Goal: Task Accomplishment & Management: Manage account settings

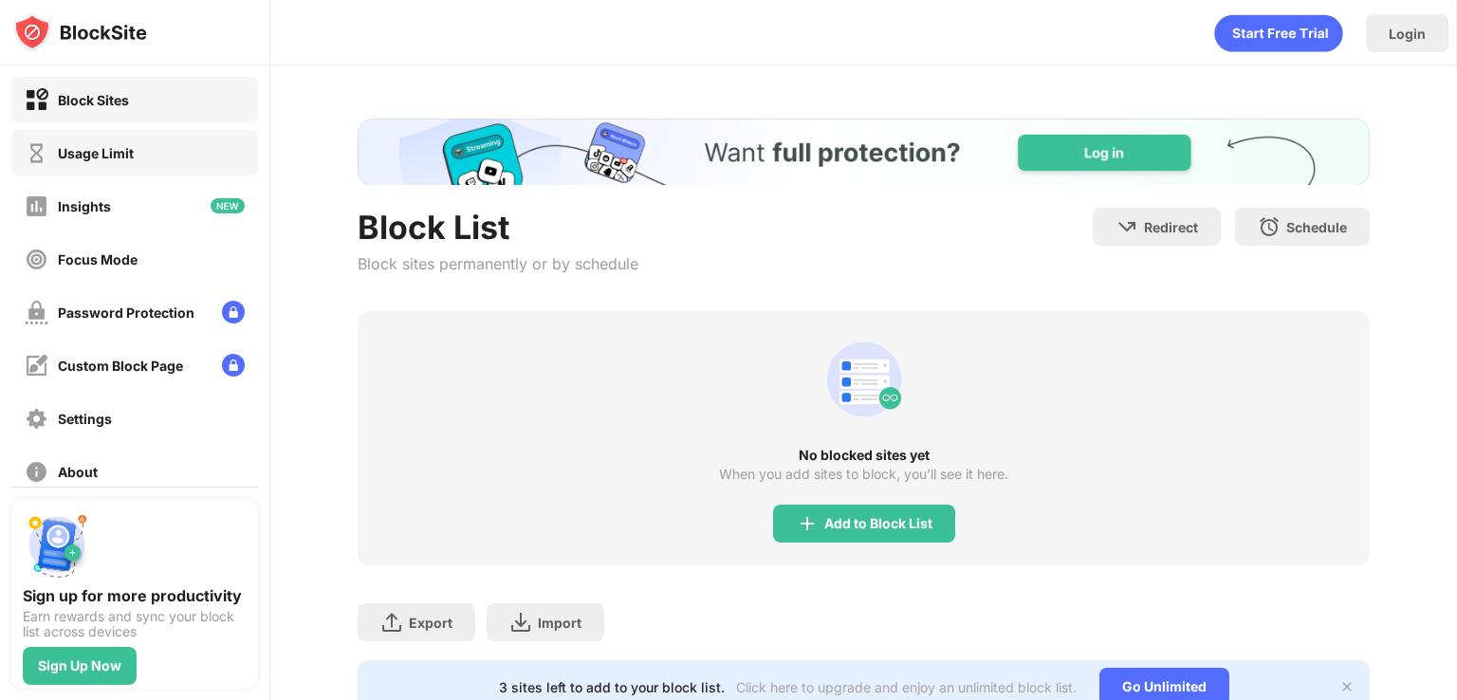
click at [158, 158] on div "Usage Limit" at bounding box center [134, 153] width 247 height 46
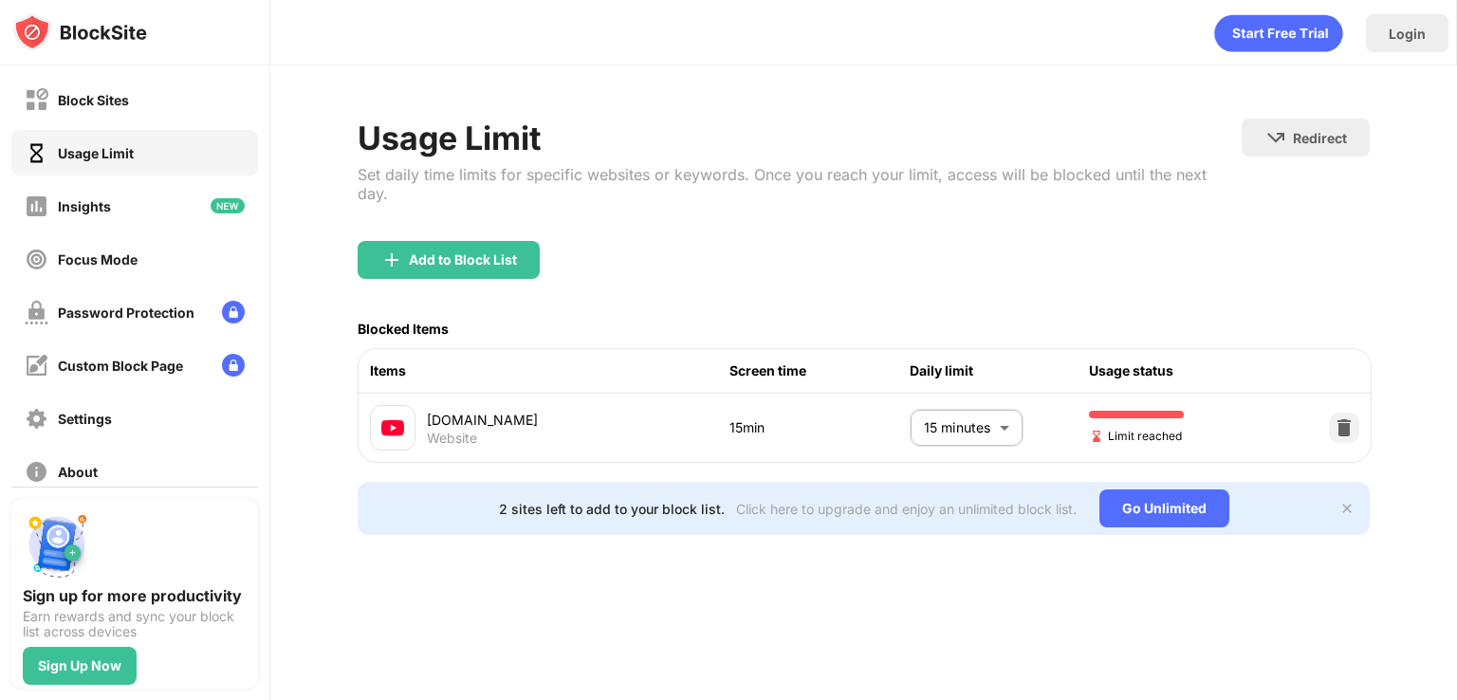
click at [969, 398] on body "Block Sites Usage Limit Insights Focus Mode Password Protection Custom Block Pa…" at bounding box center [728, 350] width 1457 height 700
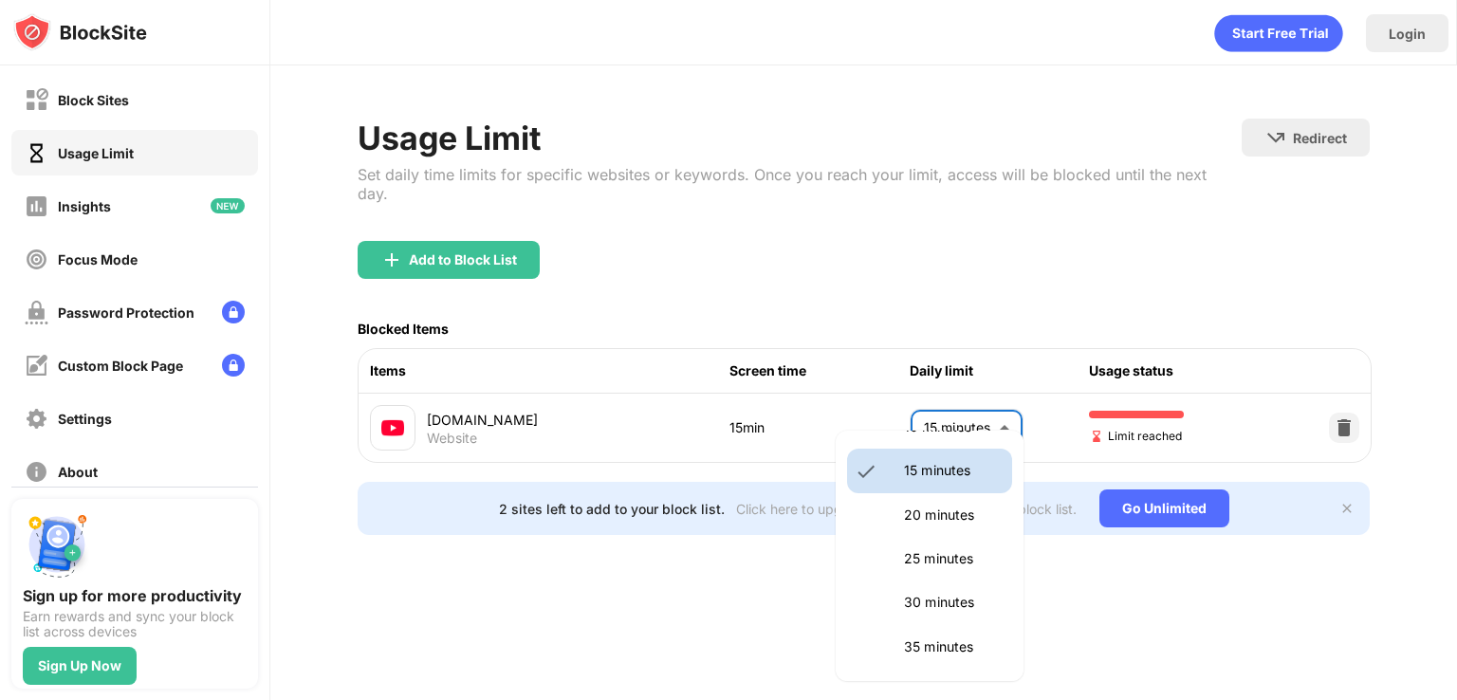
scroll to position [190, 0]
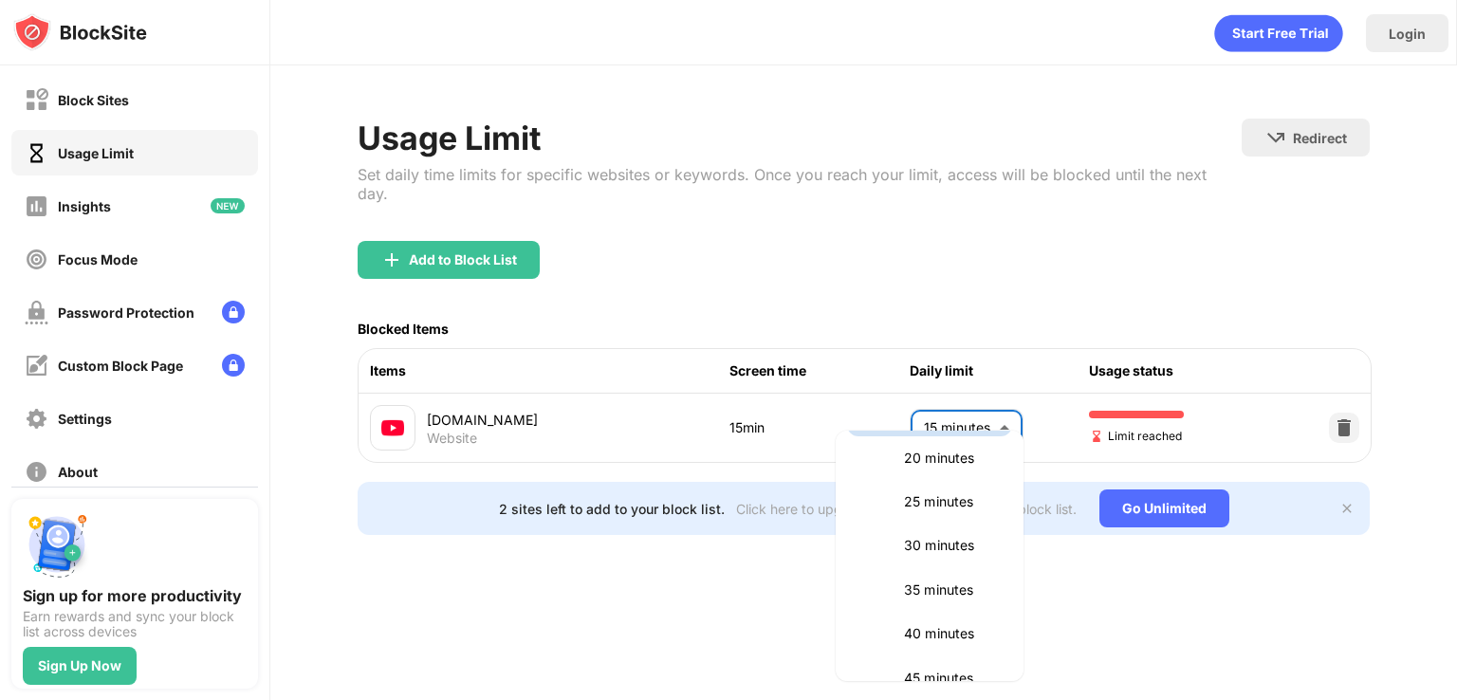
click at [933, 540] on p "30 minutes" at bounding box center [952, 545] width 97 height 21
type input "**"
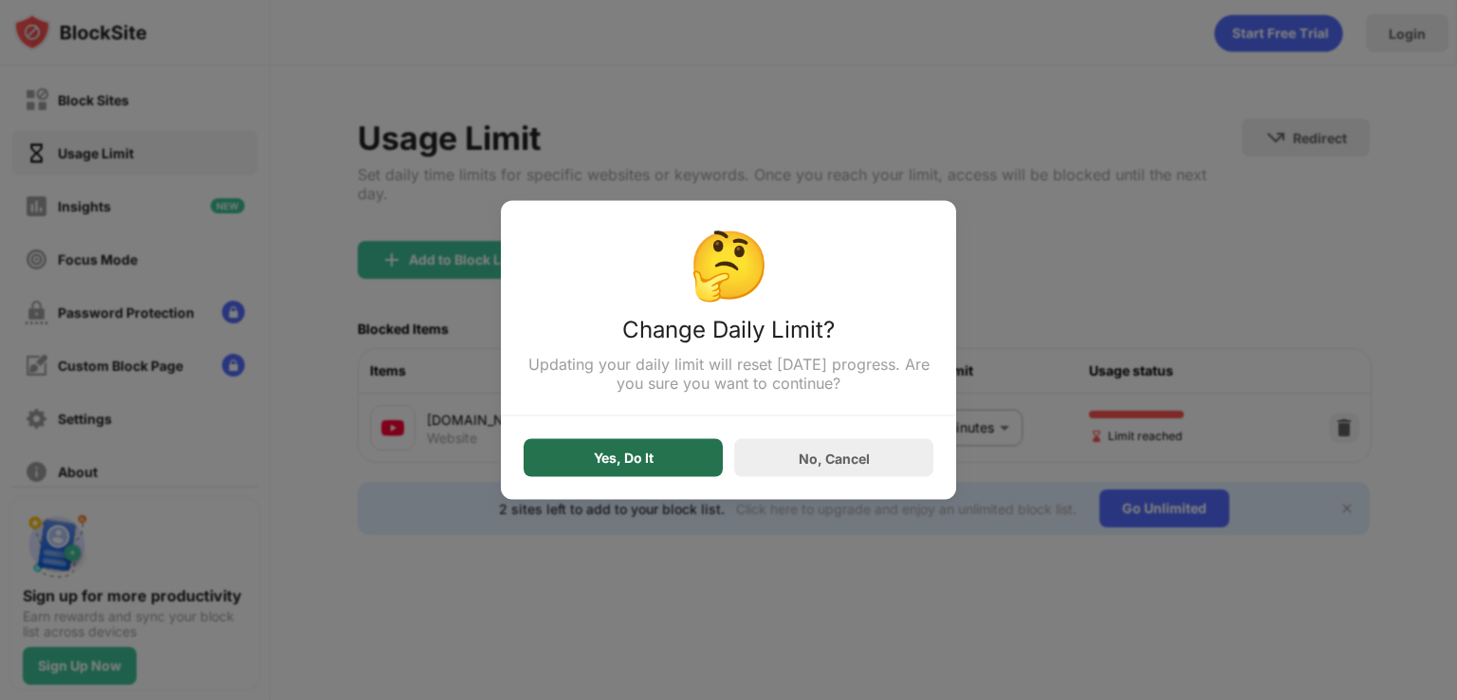
click at [596, 446] on div "Yes, Do It" at bounding box center [623, 458] width 199 height 38
